Goal: Navigation & Orientation: Find specific page/section

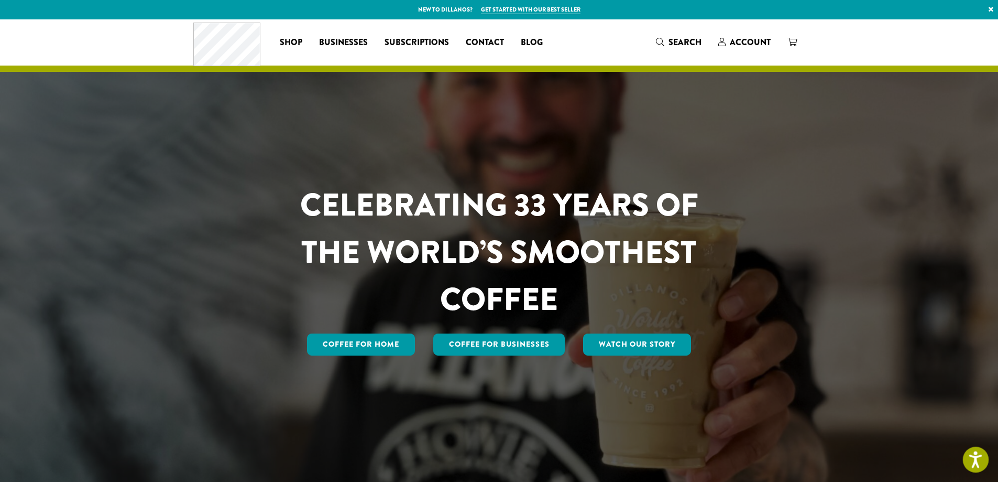
drag, startPoint x: 981, startPoint y: 456, endPoint x: 794, endPoint y: 301, distance: 243.3
click at [980, 456] on icon "Open accessiBe: accessibility options, statement and help" at bounding box center [975, 461] width 13 height 14
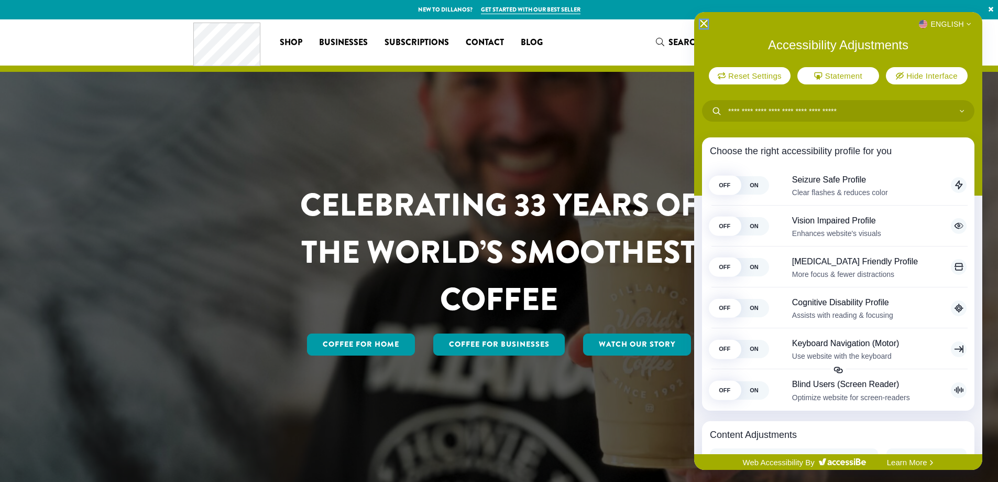
click at [703, 24] on icon "Close Accessibility Interface" at bounding box center [703, 23] width 7 height 7
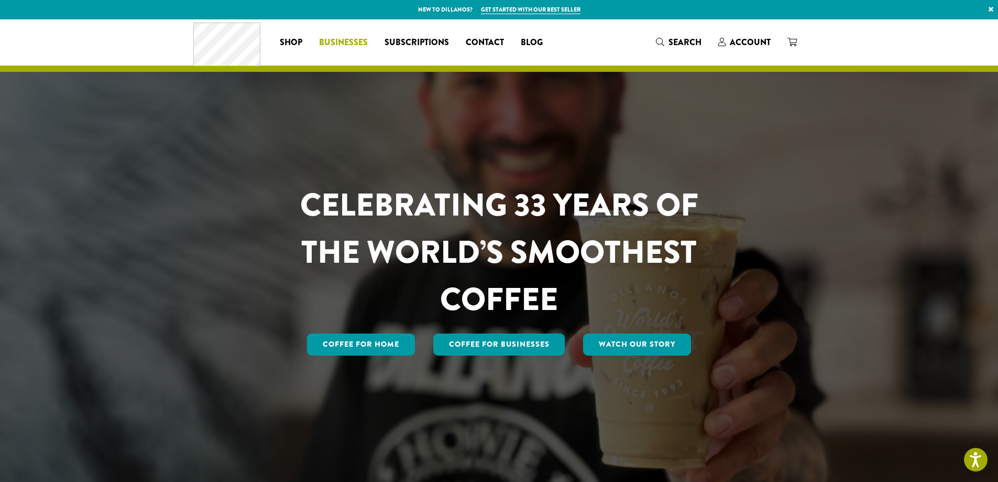
click at [375, 41] on link "Businesses" at bounding box center [343, 42] width 65 height 17
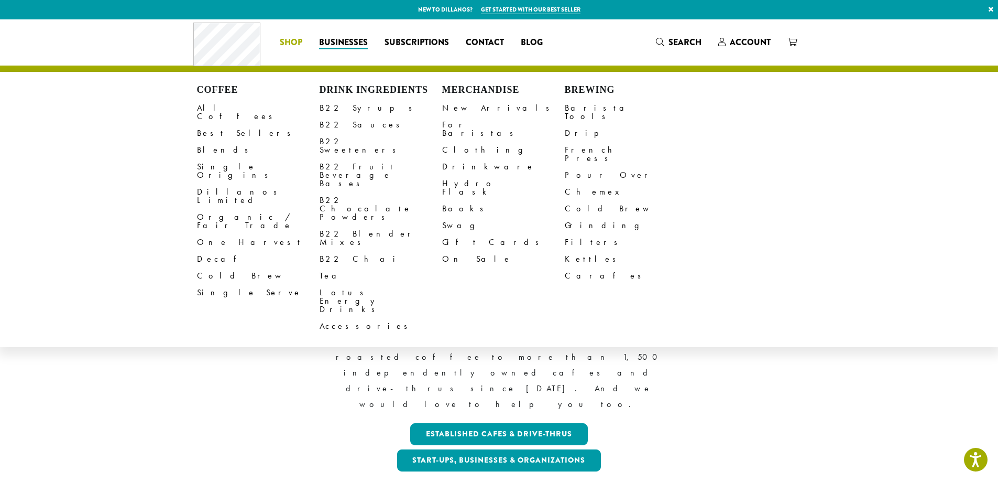
click at [287, 42] on span "Shop" at bounding box center [291, 42] width 23 height 13
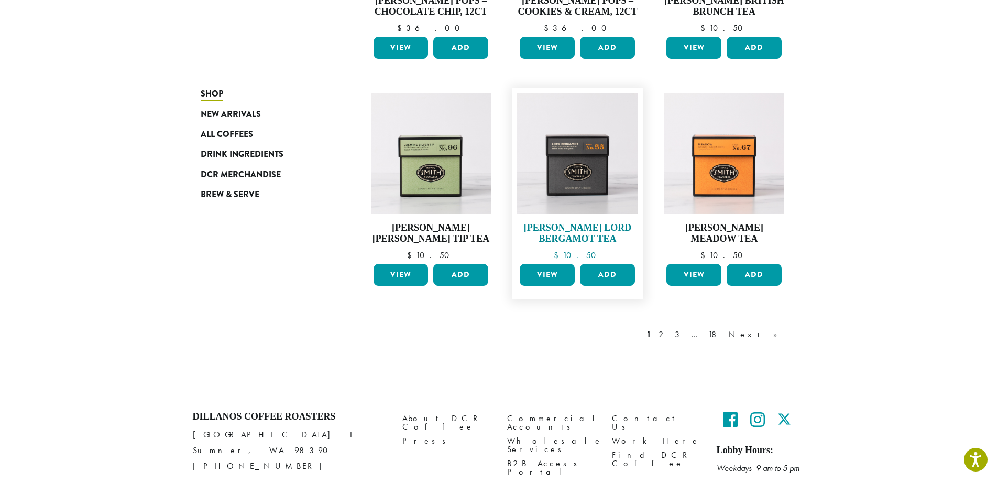
scroll to position [786, 0]
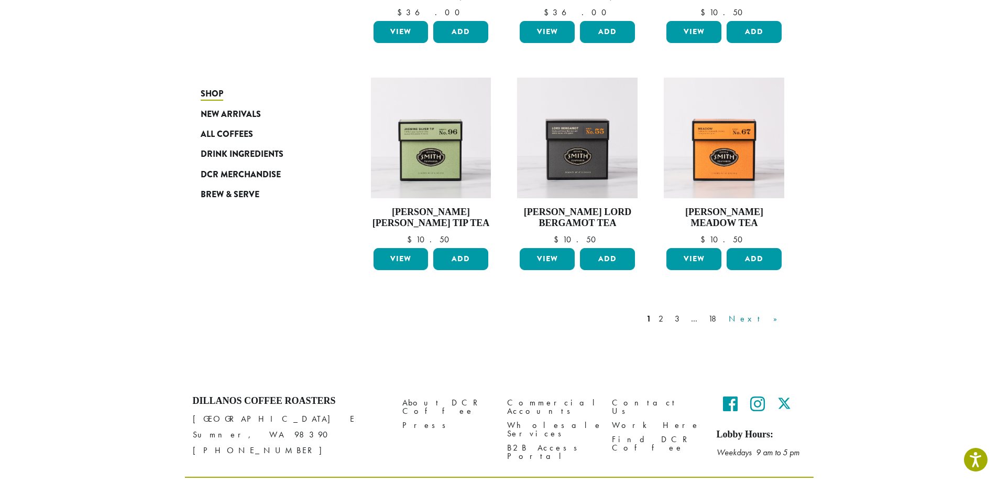
click at [772, 317] on link "Next »" at bounding box center [757, 318] width 60 height 13
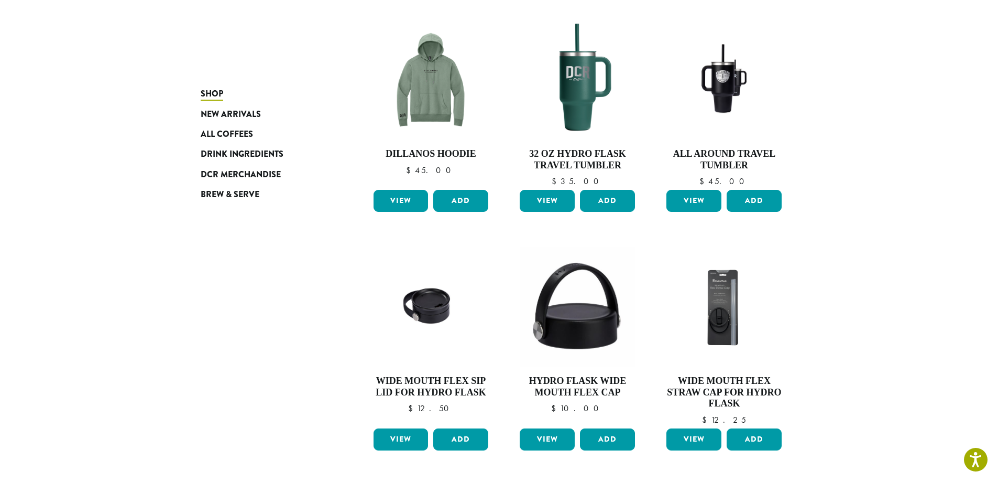
scroll to position [872, 0]
